Goal: Find specific page/section: Find specific page/section

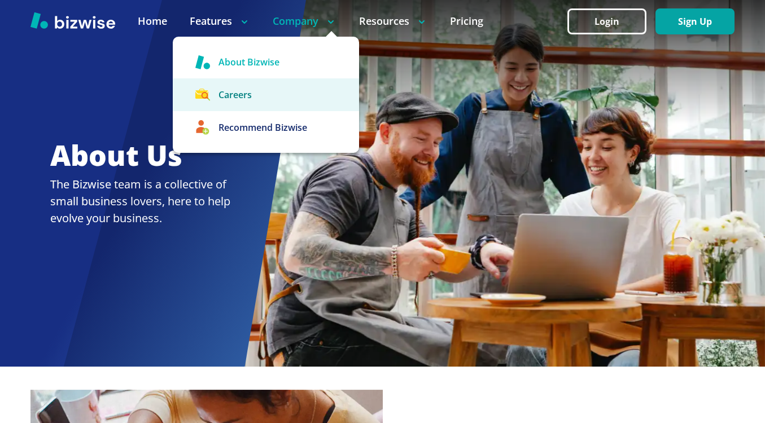
click at [254, 89] on link "Careers" at bounding box center [266, 94] width 186 height 33
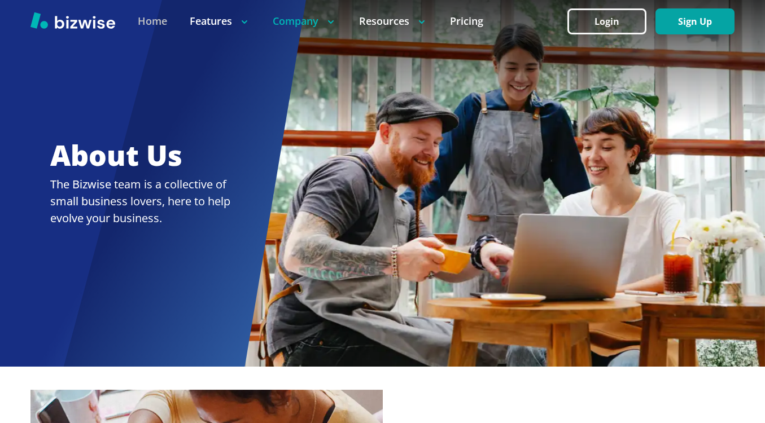
click at [160, 24] on link "Home" at bounding box center [152, 21] width 29 height 14
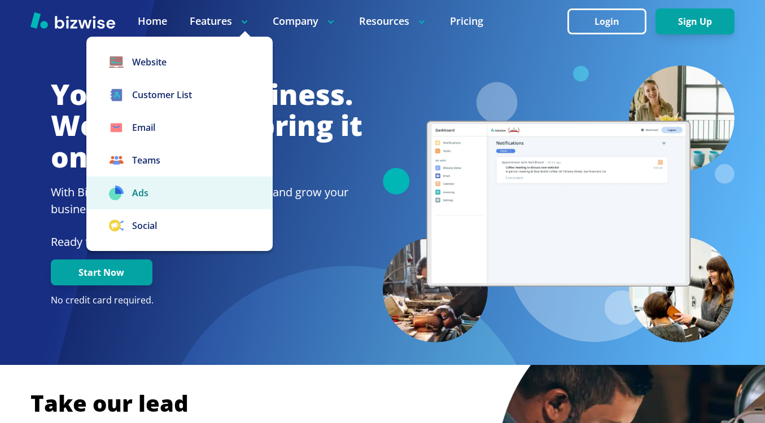
click at [157, 191] on link "Ads" at bounding box center [179, 193] width 186 height 33
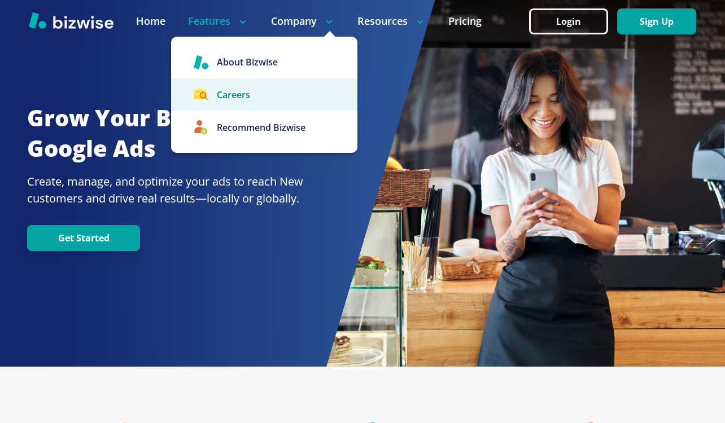
click at [266, 94] on link "Careers" at bounding box center [264, 94] width 186 height 33
